Goal: Navigation & Orientation: Find specific page/section

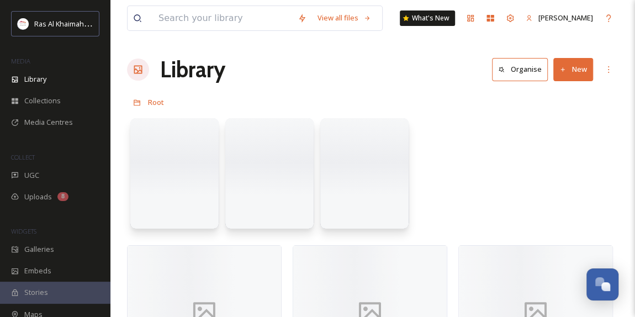
scroll to position [349, 0]
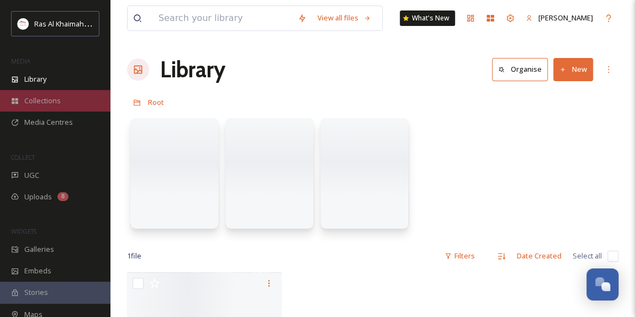
click at [57, 104] on span "Collections" at bounding box center [42, 101] width 36 height 10
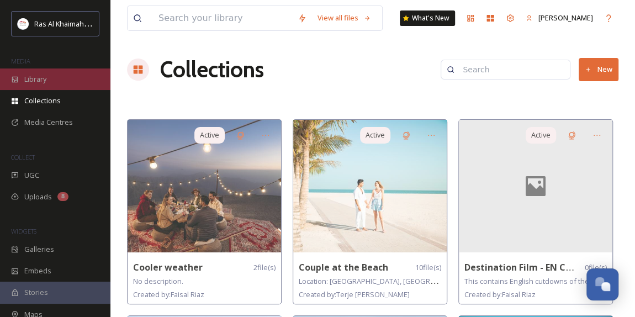
click at [56, 76] on div "Library" at bounding box center [55, 79] width 110 height 22
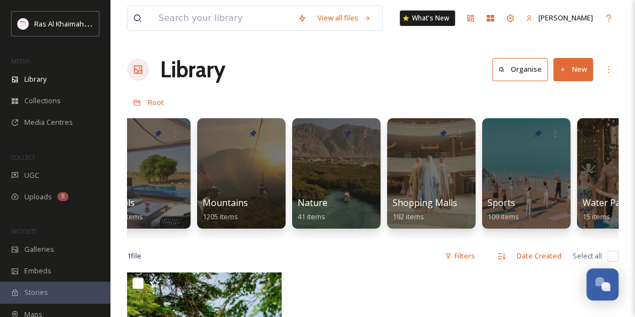
scroll to position [0, 689]
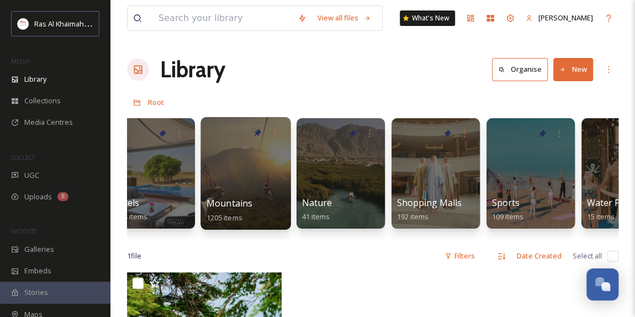
click at [264, 174] on div at bounding box center [245, 173] width 90 height 113
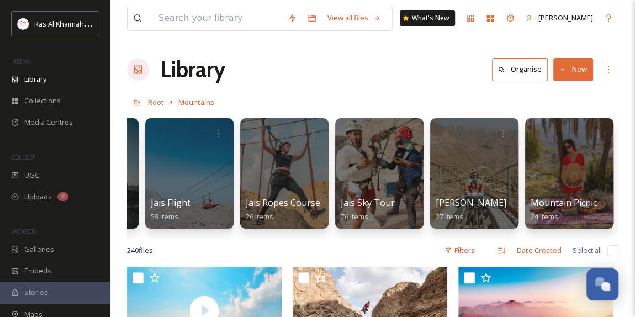
scroll to position [0, 363]
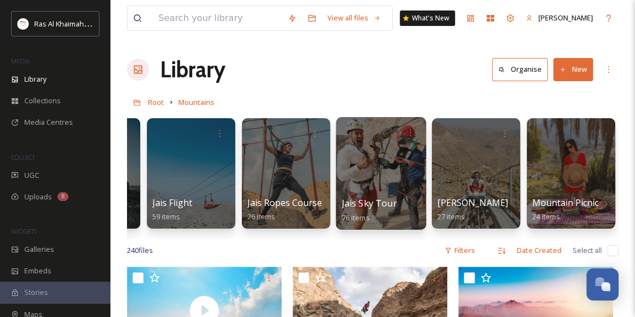
click at [385, 167] on div at bounding box center [381, 173] width 90 height 113
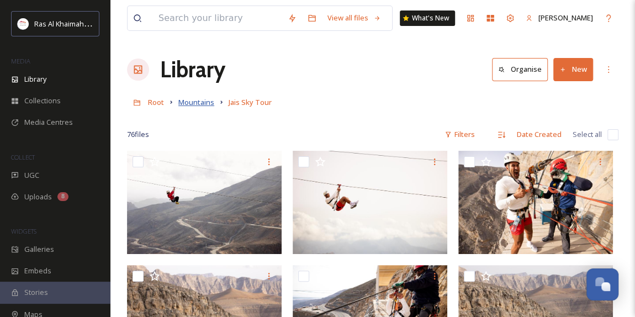
click at [202, 102] on span "Mountains" at bounding box center [196, 102] width 36 height 10
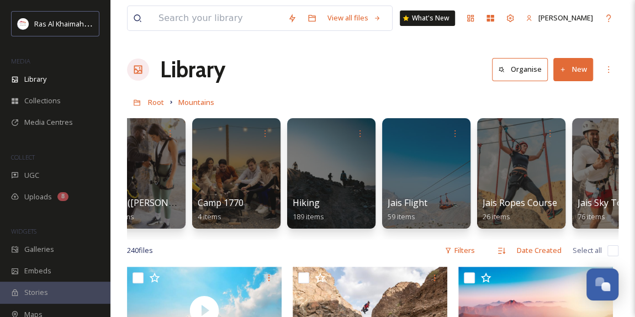
scroll to position [0, 154]
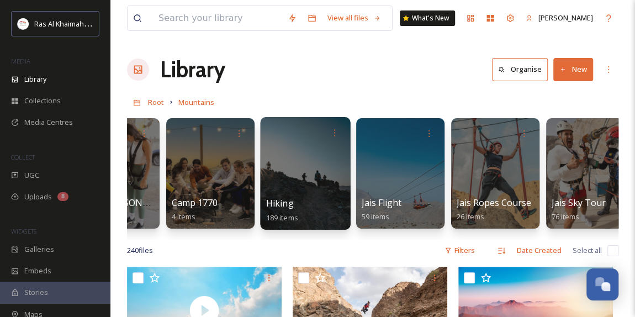
click at [319, 183] on div at bounding box center [305, 173] width 90 height 113
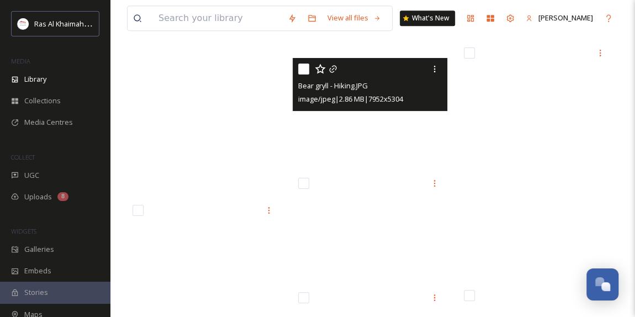
scroll to position [4617, 0]
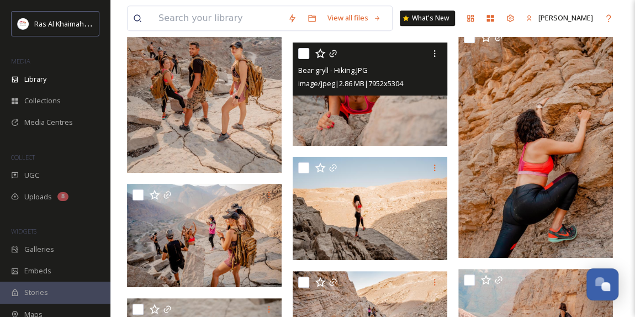
click at [354, 118] on img at bounding box center [370, 94] width 155 height 103
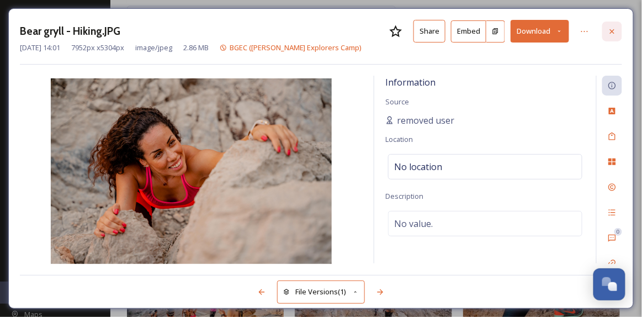
click at [613, 29] on icon at bounding box center [612, 31] width 4 height 4
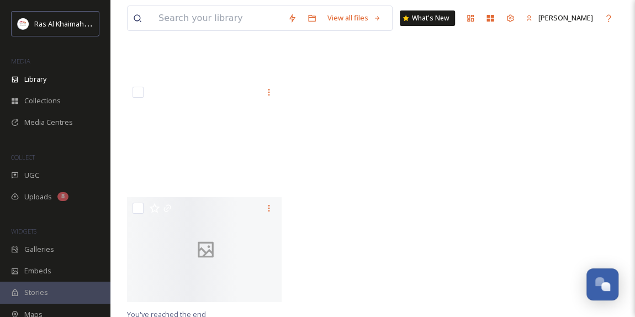
scroll to position [8571, 0]
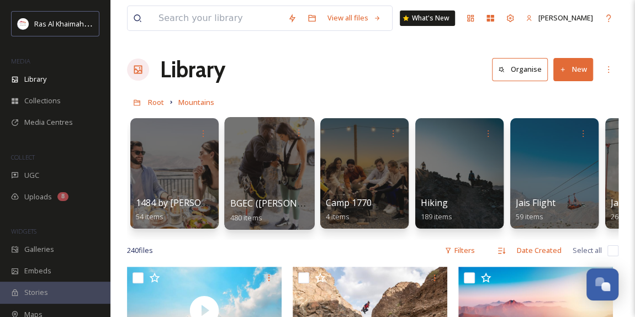
click at [263, 186] on div at bounding box center [269, 173] width 90 height 113
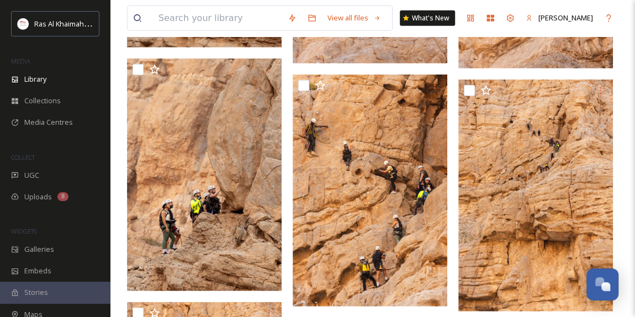
scroll to position [1506, 0]
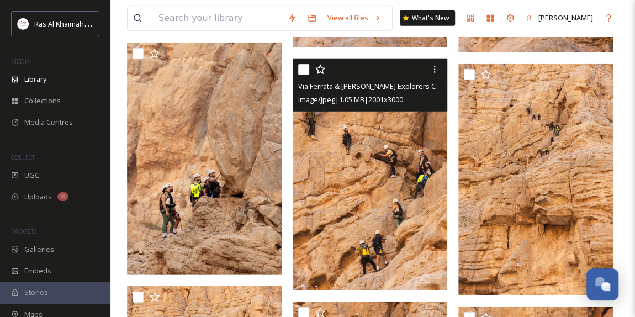
click at [390, 200] on img at bounding box center [370, 175] width 155 height 232
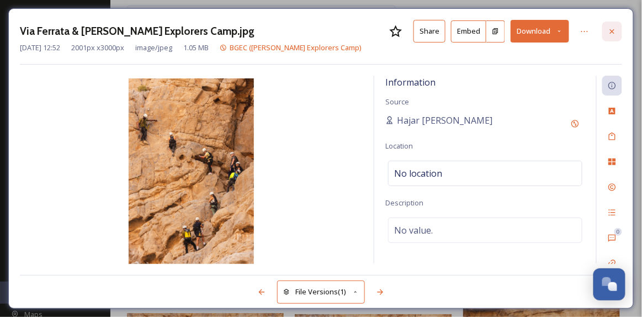
click at [612, 33] on icon at bounding box center [612, 31] width 9 height 9
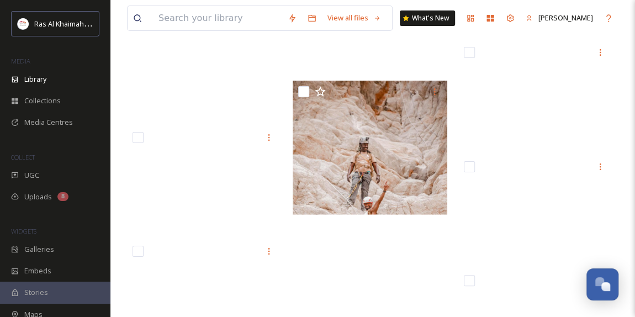
scroll to position [16865, 0]
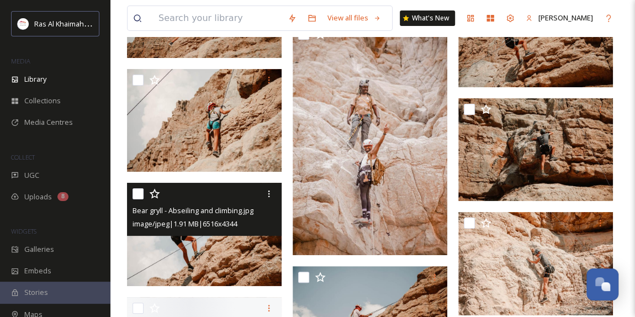
click at [231, 244] on img at bounding box center [204, 234] width 155 height 103
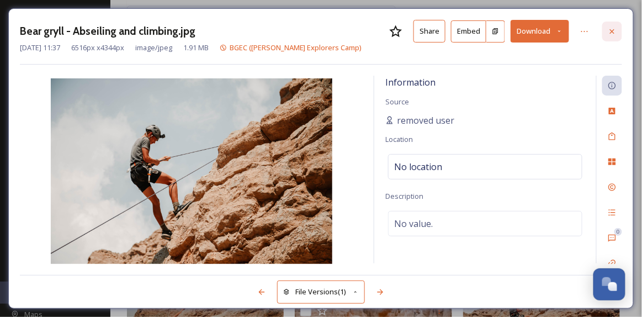
click at [616, 34] on icon at bounding box center [612, 31] width 9 height 9
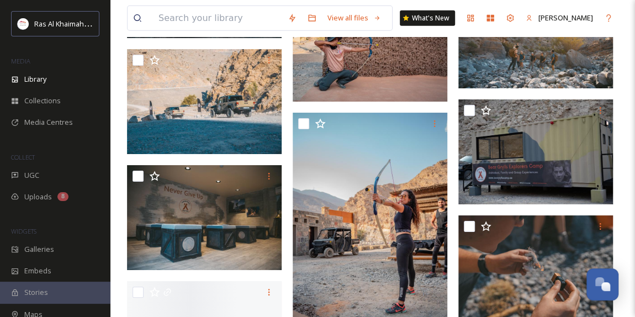
scroll to position [18220, 0]
